Goal: Information Seeking & Learning: Learn about a topic

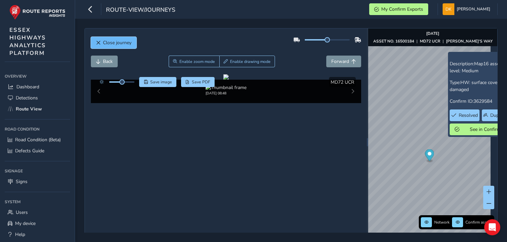
click at [105, 43] on span "Close journey" at bounding box center [117, 43] width 28 height 6
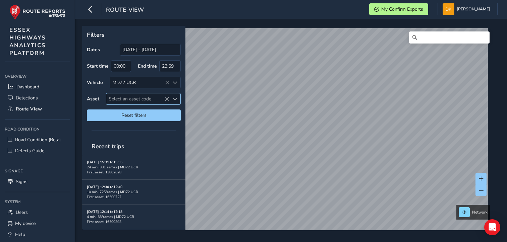
click at [128, 95] on span "Select an asset code" at bounding box center [137, 98] width 63 height 11
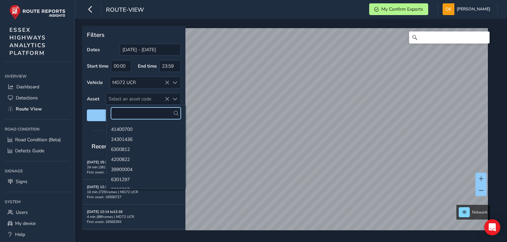
paste input "16500099"
type input "16500099"
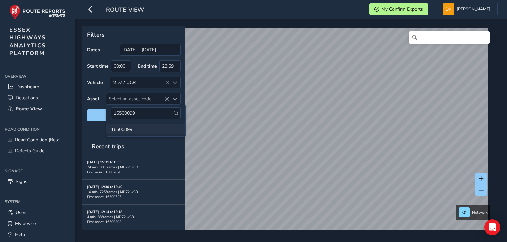
click at [120, 130] on li "16500099" at bounding box center [145, 129] width 79 height 10
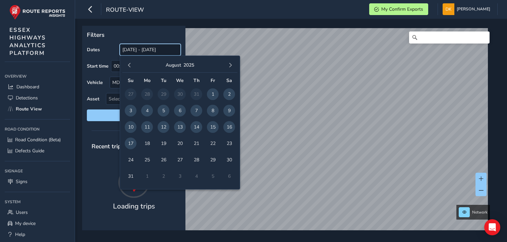
click at [127, 52] on input "[DATE] - [DATE]" at bounding box center [150, 50] width 61 height 12
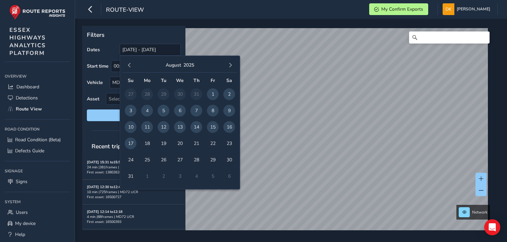
click at [147, 129] on span "11" at bounding box center [147, 127] width 12 height 12
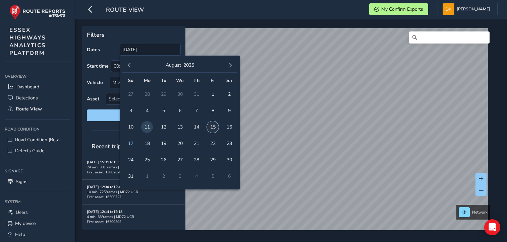
click at [212, 129] on span "15" at bounding box center [213, 127] width 12 height 12
type input "[DATE] - [DATE]"
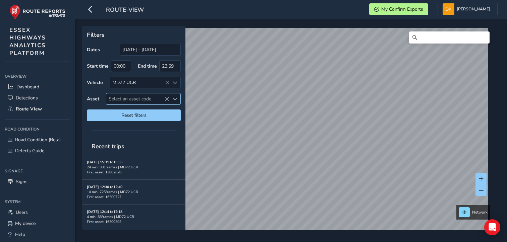
click at [122, 96] on span "Select an asset code" at bounding box center [137, 98] width 63 height 11
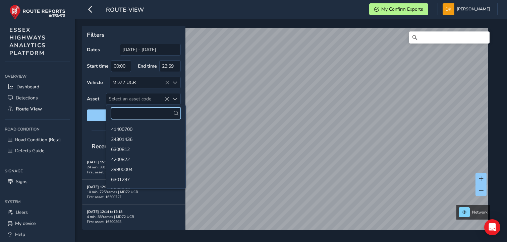
paste input "16500099"
type input "16500099"
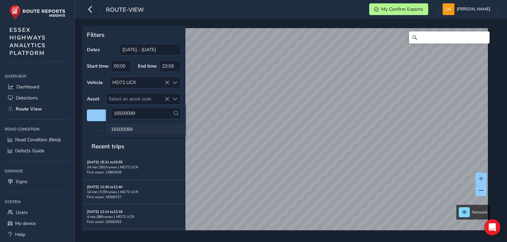
click at [128, 130] on li "16500099" at bounding box center [145, 129] width 79 height 10
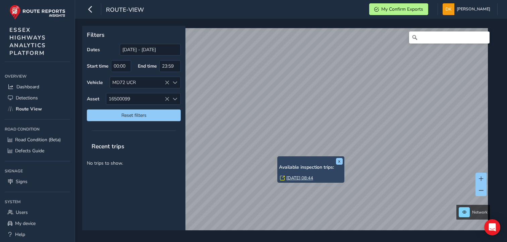
click at [296, 178] on link "[DATE] 08:44" at bounding box center [299, 178] width 27 height 6
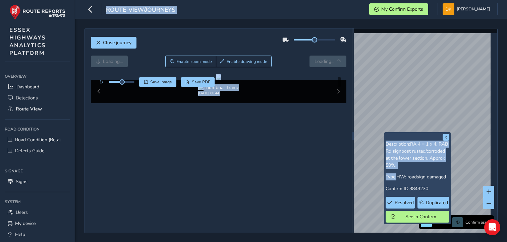
click at [381, 126] on div "x Description: RA 4 = 1 x 4. RAB Rd signpost rusted/corroded at the lower secti…" at bounding box center [425, 135] width 144 height 215
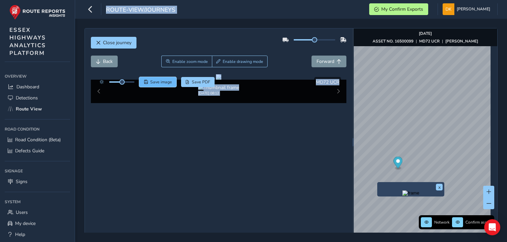
click at [166, 81] on span "Save image" at bounding box center [161, 81] width 22 height 5
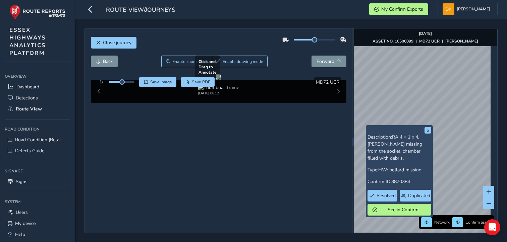
click at [221, 80] on div at bounding box center [218, 76] width 5 height 5
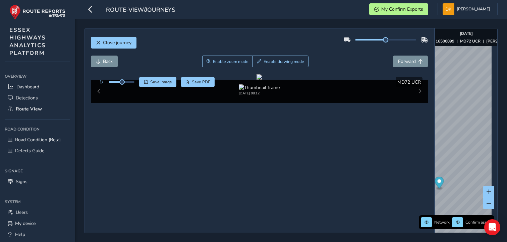
click at [431, 145] on div "Close journey Back Enable zoom mode Enable drawing mode Forward Click and Drag …" at bounding box center [290, 142] width 413 height 228
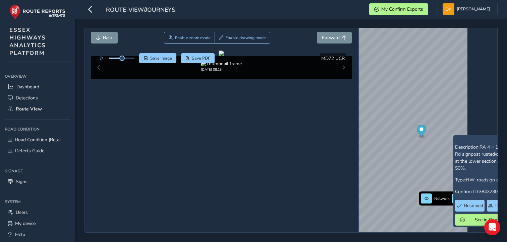
scroll to position [28, 0]
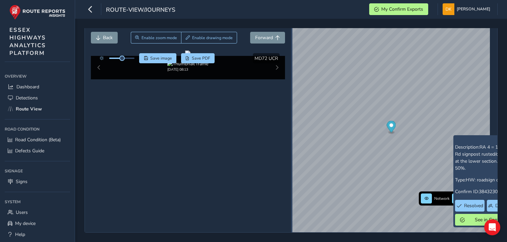
click at [289, 108] on div "Close journey Back Enable zoom mode Enable drawing mode Forward Click and Drag …" at bounding box center [290, 118] width 413 height 228
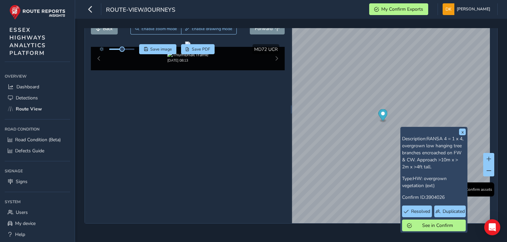
scroll to position [23, 0]
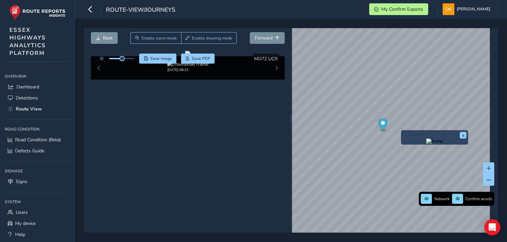
drag, startPoint x: 407, startPoint y: 130, endPoint x: 403, endPoint y: 131, distance: 4.7
click at [403, 131] on div "x" at bounding box center [434, 137] width 67 height 14
click at [426, 144] on img "Preview frame" at bounding box center [434, 141] width 17 height 5
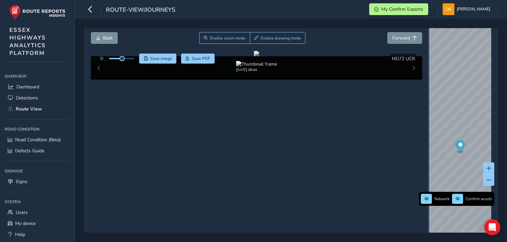
click at [480, 122] on div "Close journey Back Enable zoom mode Enable drawing mode Forward Click and Drag …" at bounding box center [290, 119] width 413 height 228
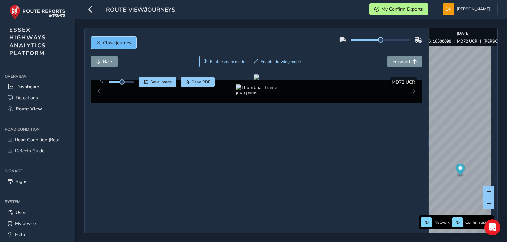
click at [103, 45] on span "Close journey" at bounding box center [117, 43] width 28 height 6
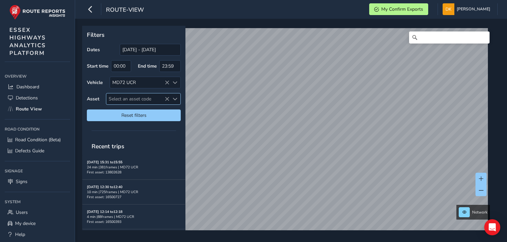
click at [146, 96] on span "Select an asset code" at bounding box center [137, 98] width 63 height 11
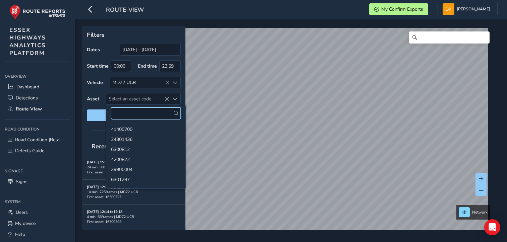
paste input "16500099"
type input "16500099"
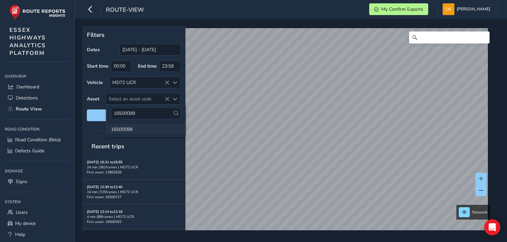
click at [128, 131] on li "16500099" at bounding box center [145, 129] width 79 height 10
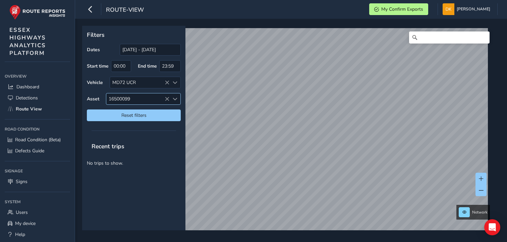
click at [141, 98] on span "16500099" at bounding box center [137, 98] width 63 height 11
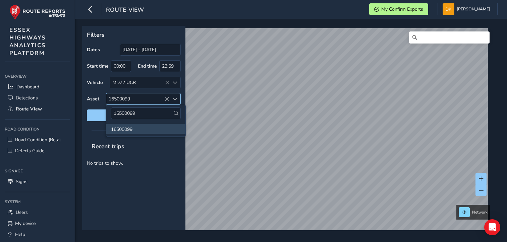
click at [166, 99] on icon at bounding box center [166, 99] width 5 height 5
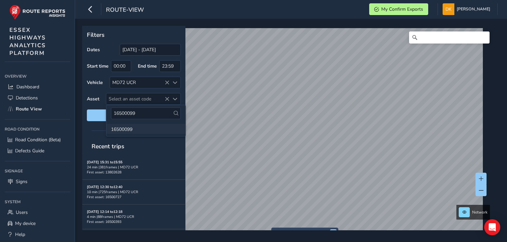
click at [130, 128] on li "16500099" at bounding box center [145, 129] width 79 height 10
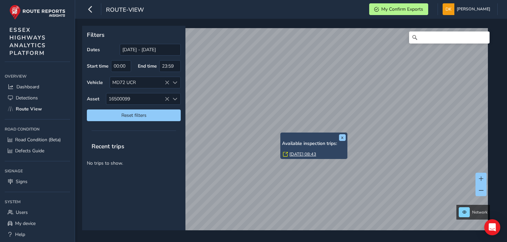
click at [282, 134] on div "x Available inspection trips: [DATE] 08:43" at bounding box center [314, 145] width 64 height 23
click at [285, 134] on div "x Available inspection trips: [DATE] 08:43" at bounding box center [316, 146] width 67 height 26
click at [303, 152] on link "[DATE] 08:43" at bounding box center [305, 154] width 27 height 6
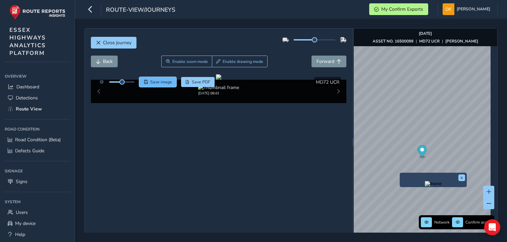
click at [160, 81] on span "Save image" at bounding box center [161, 81] width 22 height 5
